Goal: Find specific page/section: Find specific page/section

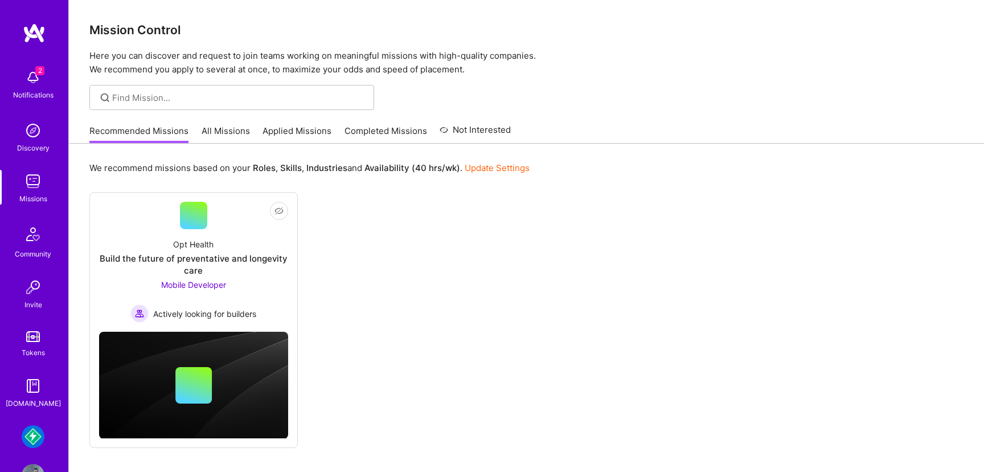
click at [32, 436] on img at bounding box center [33, 436] width 23 height 23
